Goal: Find specific page/section: Find specific page/section

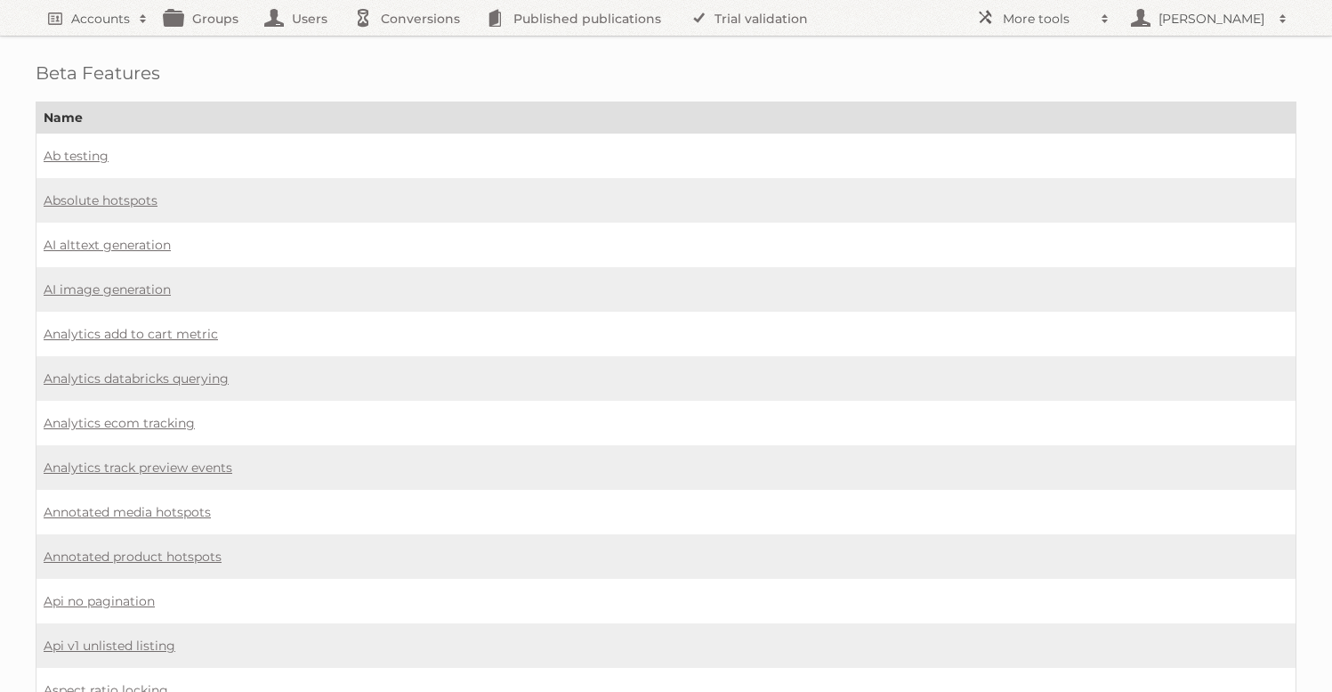
scroll to position [1345, 0]
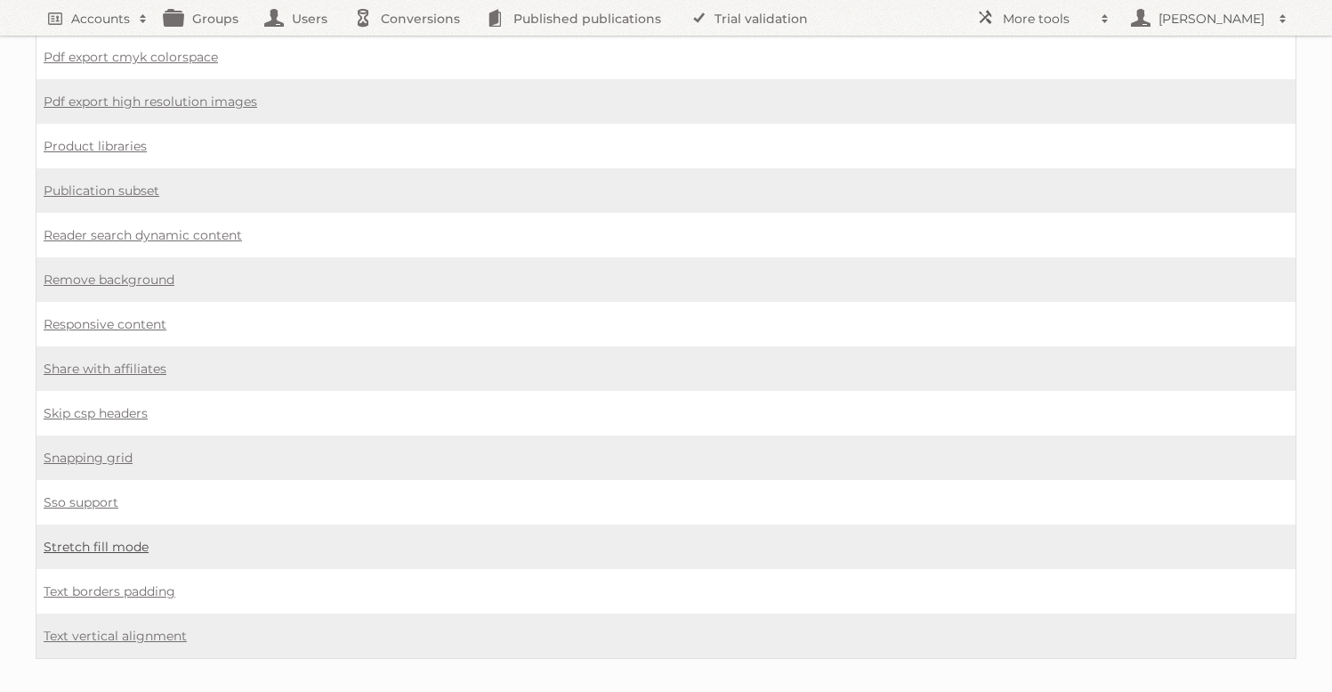
click at [78, 538] on link "Stretch fill mode" at bounding box center [96, 546] width 105 height 16
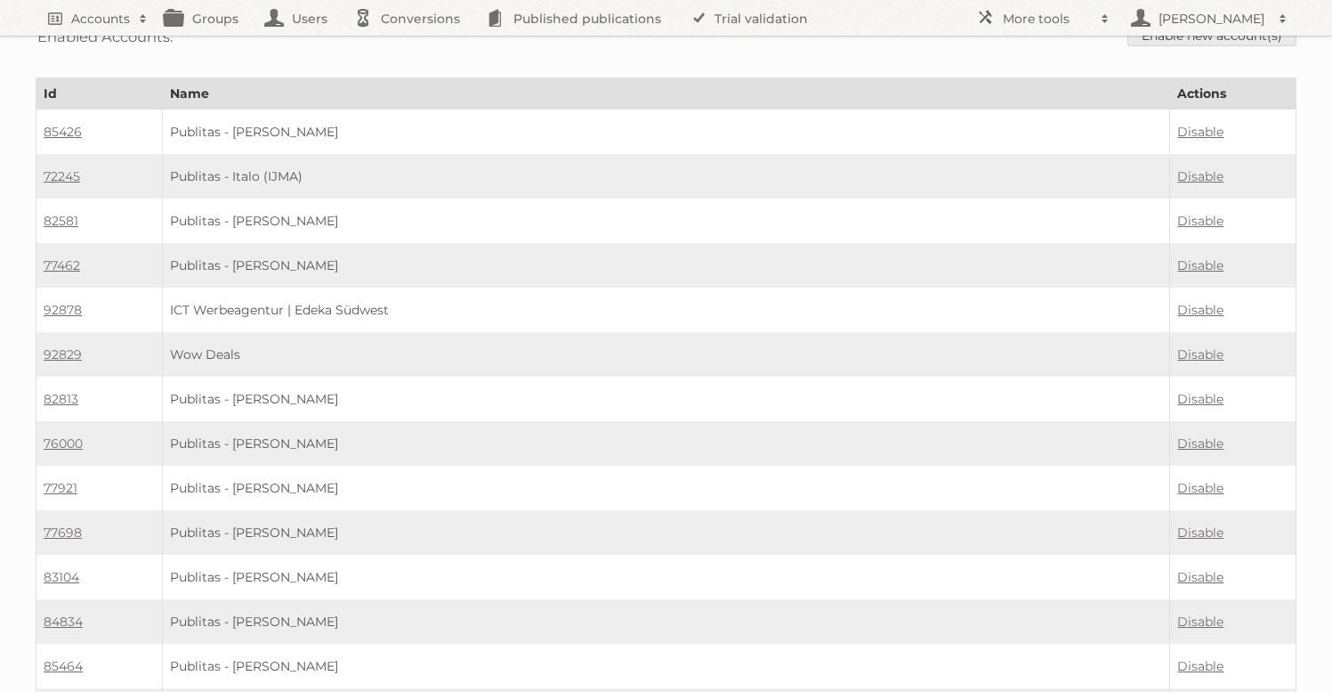
scroll to position [6, 0]
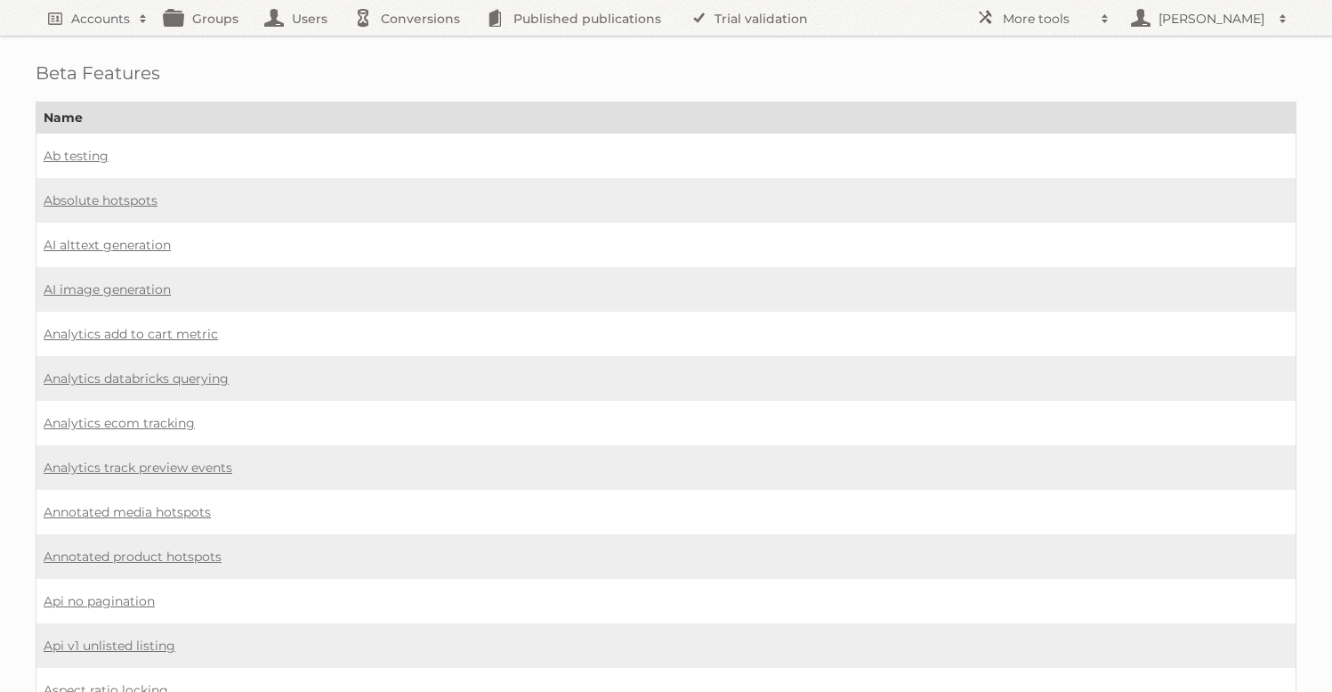
scroll to position [1345, 0]
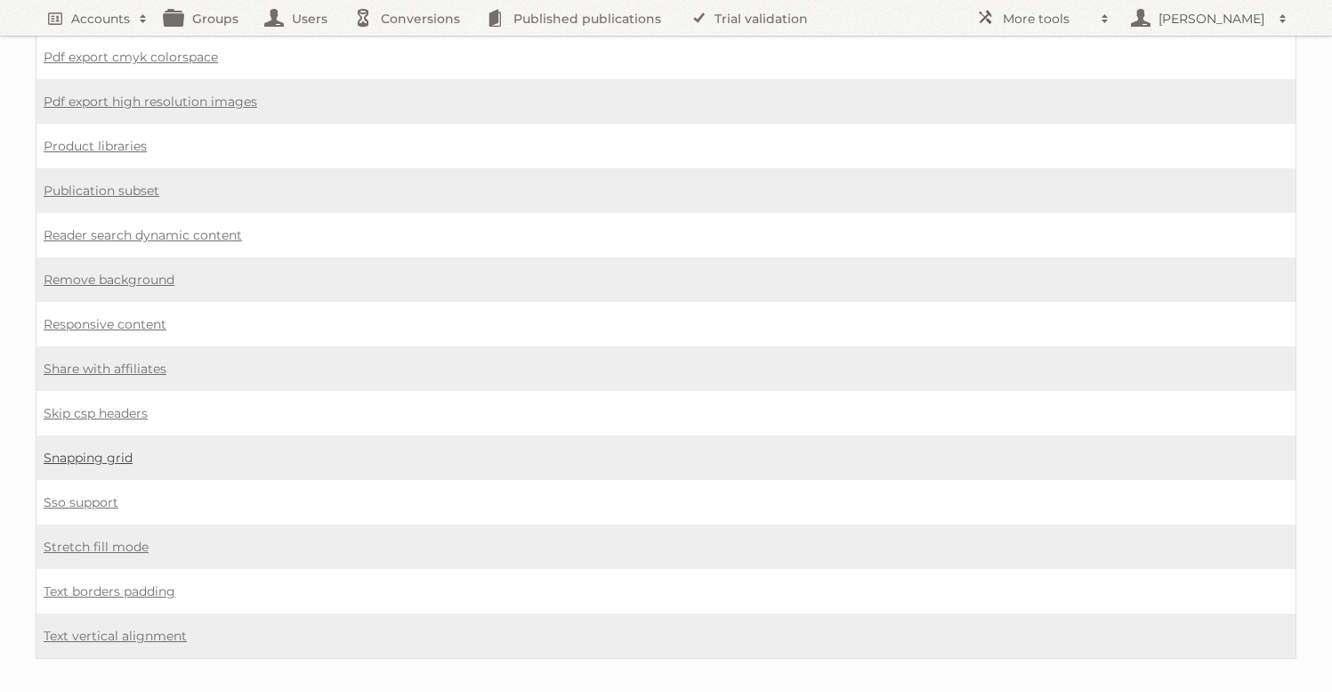
click at [103, 449] on link "Snapping grid" at bounding box center [88, 457] width 89 height 16
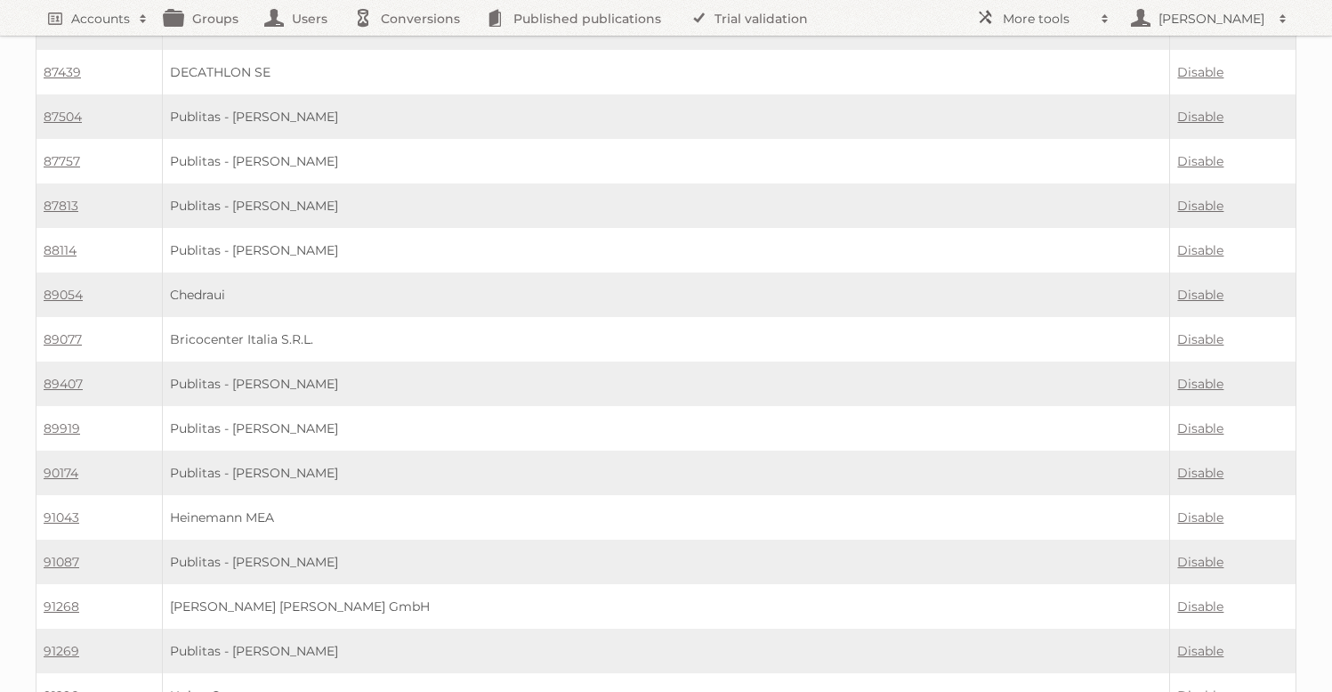
scroll to position [2408, 0]
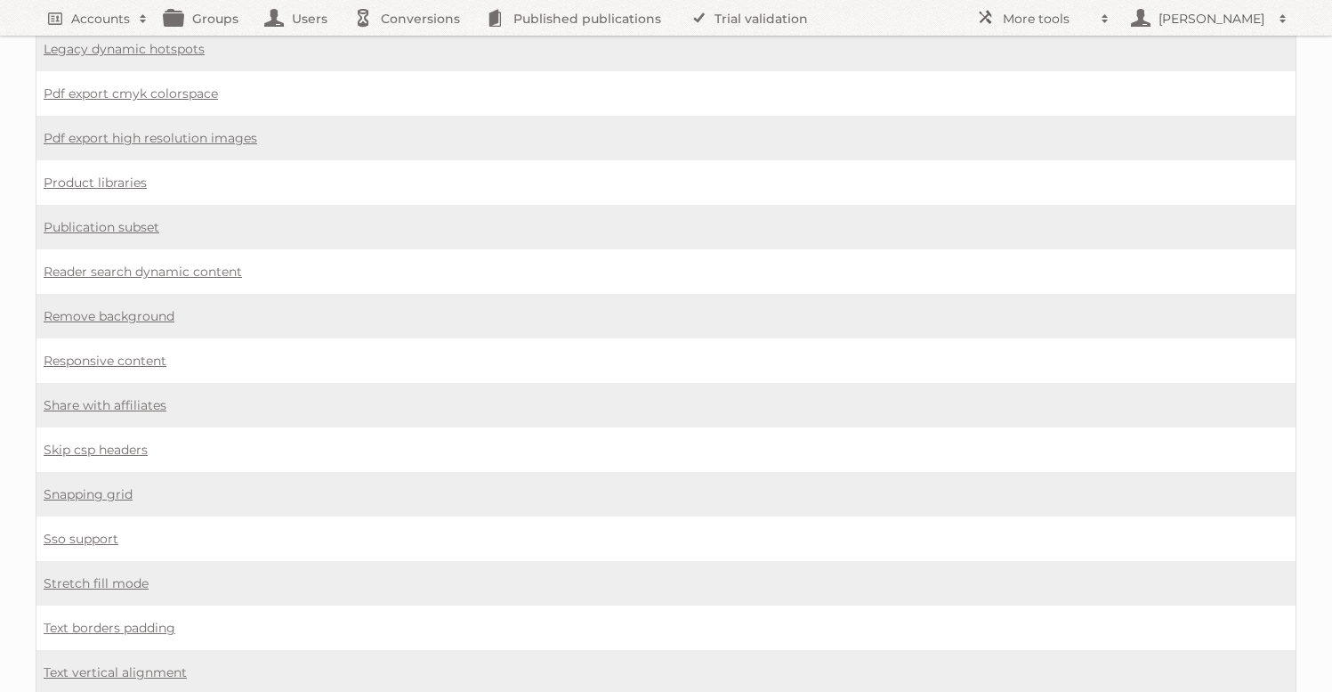
scroll to position [1258, 0]
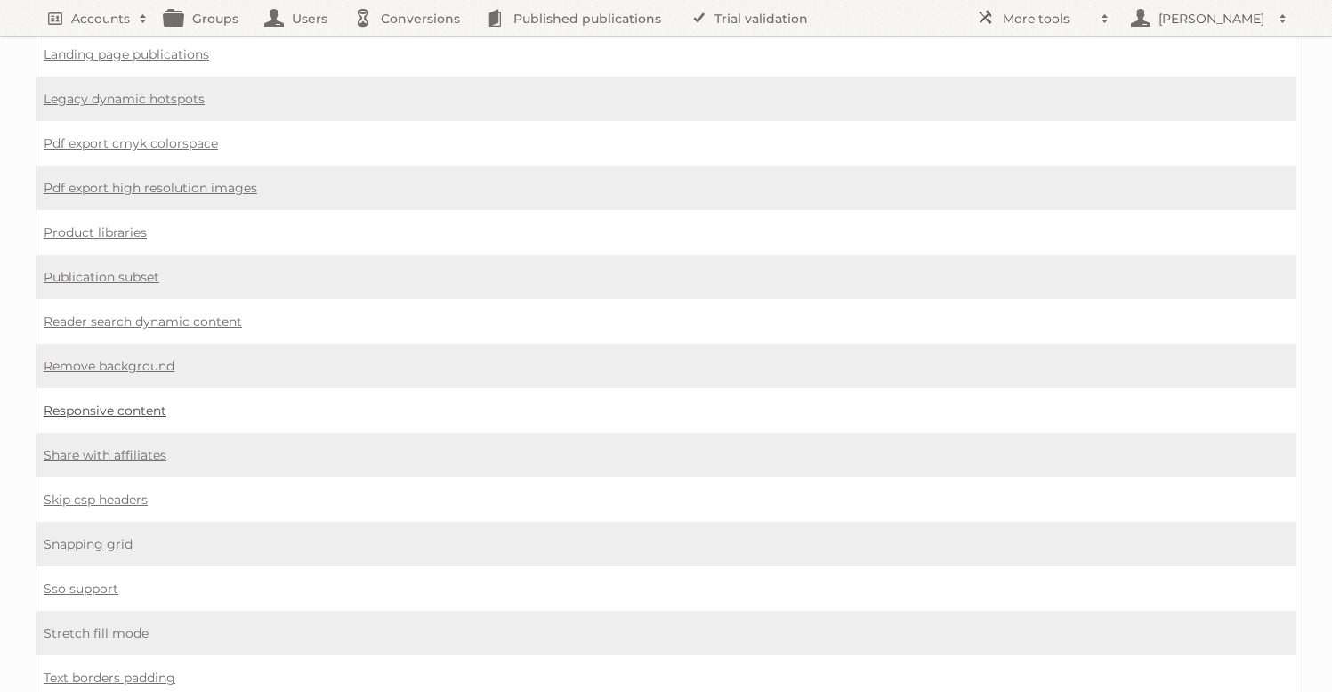
click at [110, 402] on link "Responsive content" at bounding box center [105, 410] width 123 height 16
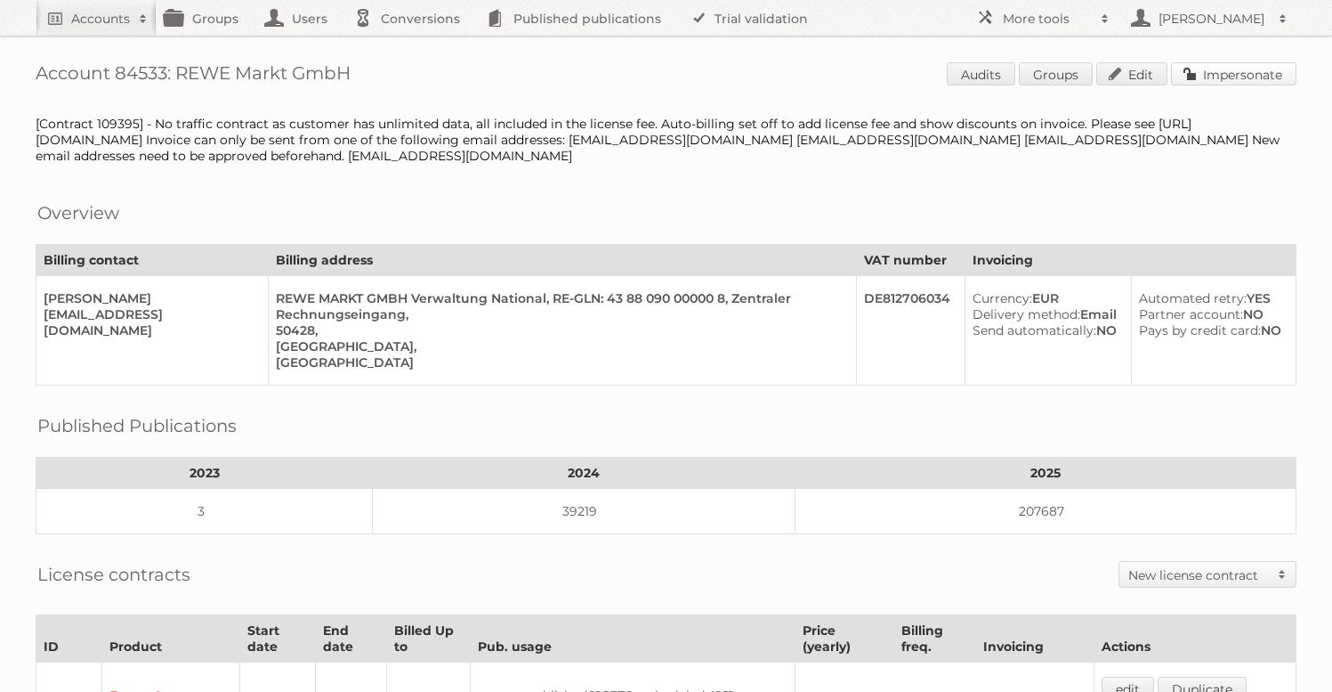
click at [1239, 75] on link "Impersonate" at bounding box center [1233, 73] width 125 height 23
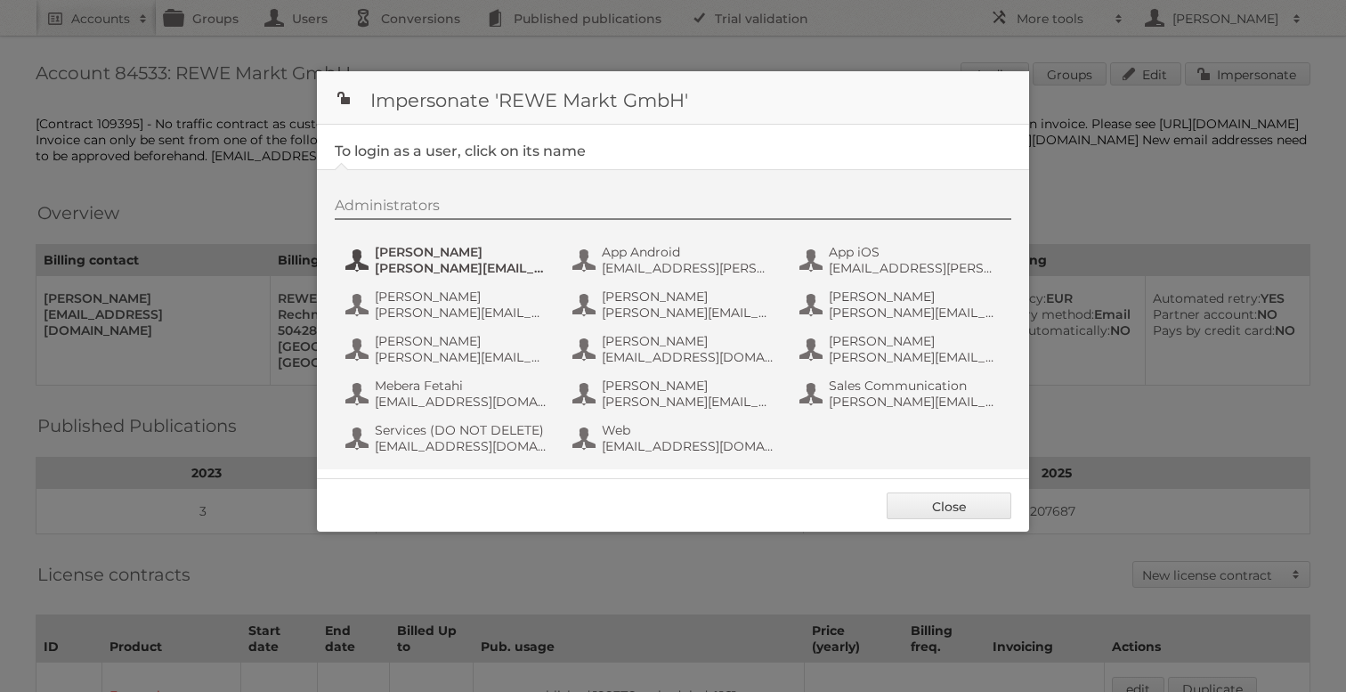
click at [517, 264] on span "alexandra.ramroth-bell@rewe-group.com" at bounding box center [461, 268] width 173 height 16
